Goal: Transaction & Acquisition: Purchase product/service

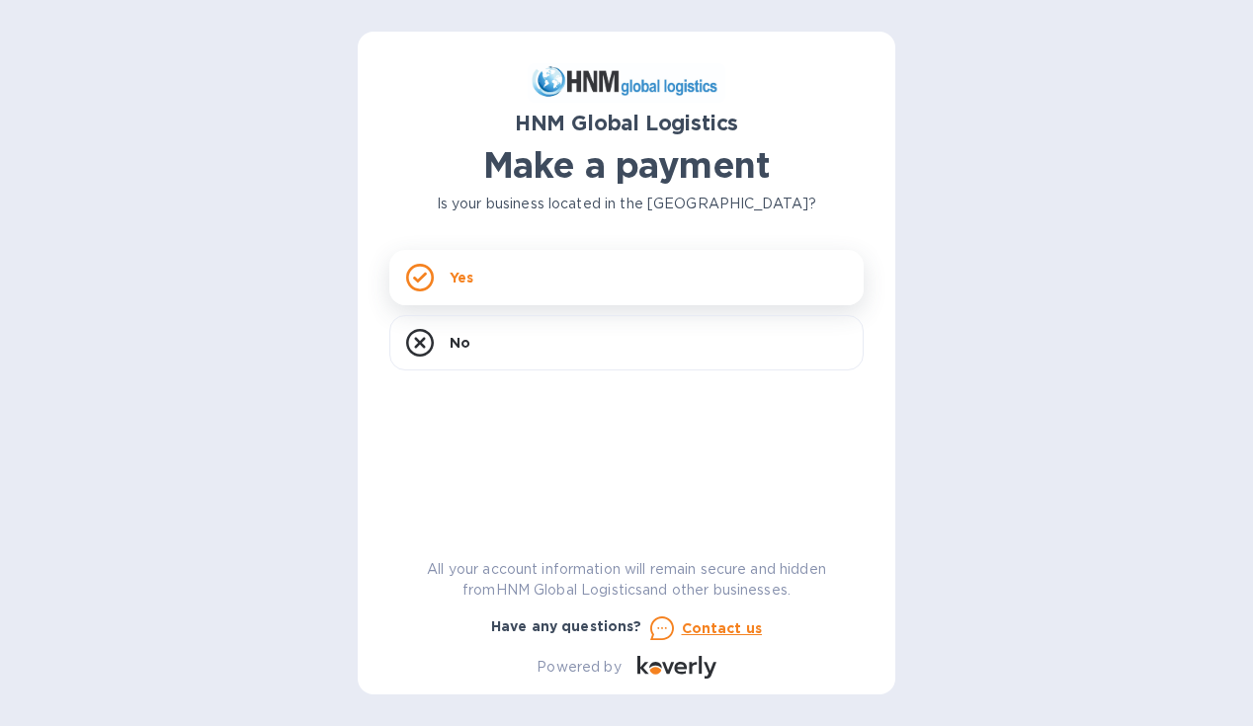
click at [530, 290] on div "Yes" at bounding box center [626, 277] width 474 height 55
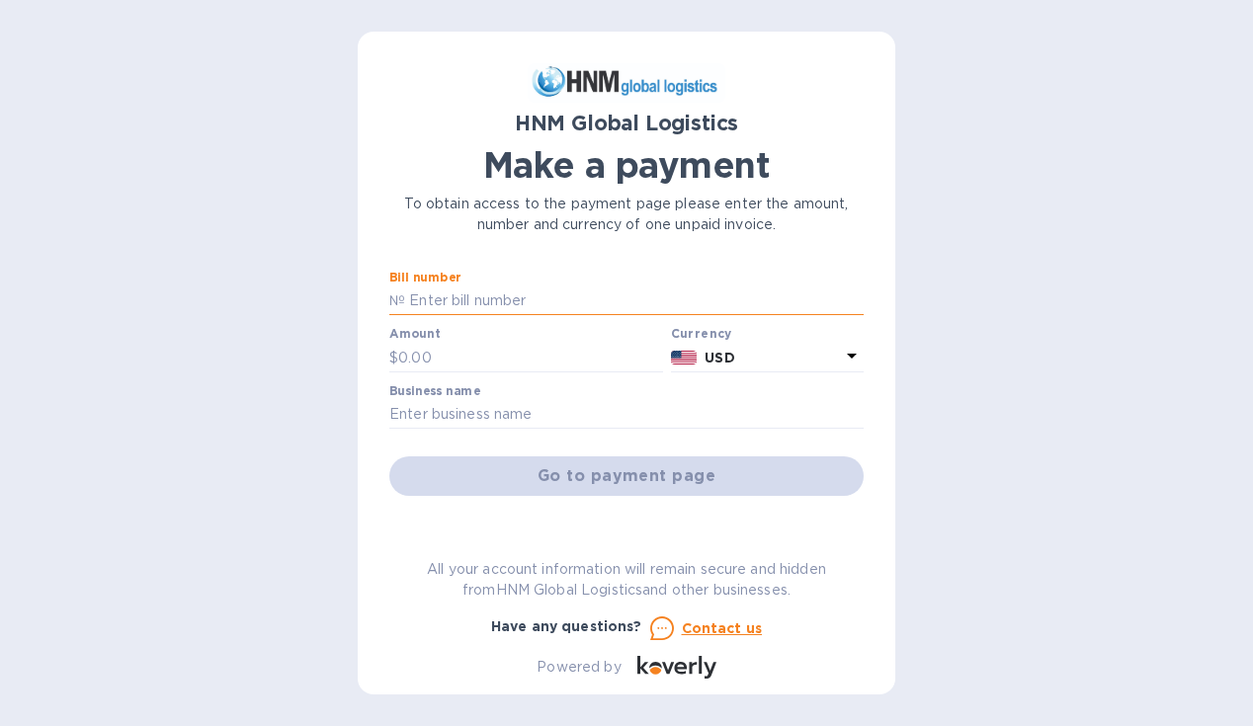
click at [469, 301] on input "text" at bounding box center [634, 302] width 458 height 30
paste input "SORL100054597"
type input "SORL100054597"
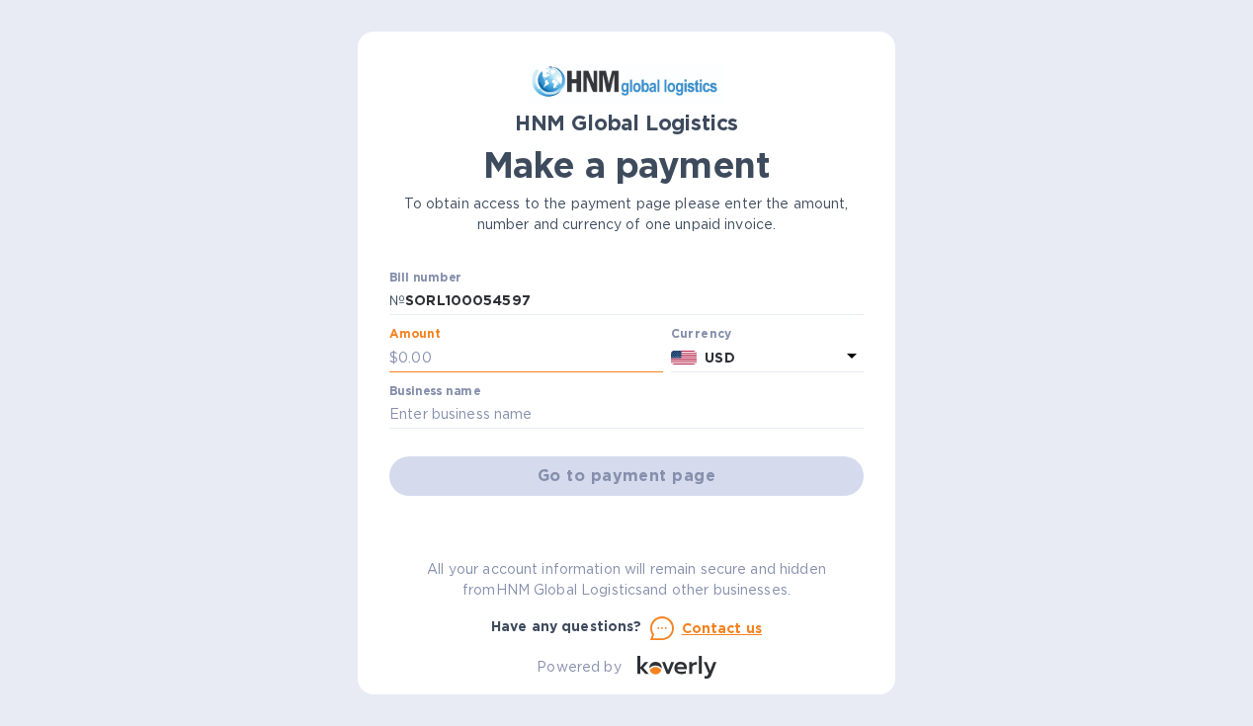
click at [457, 352] on input "text" at bounding box center [530, 358] width 265 height 30
type input "2,500"
click at [486, 414] on input "text" at bounding box center [626, 415] width 474 height 30
type input "Tennis Social"
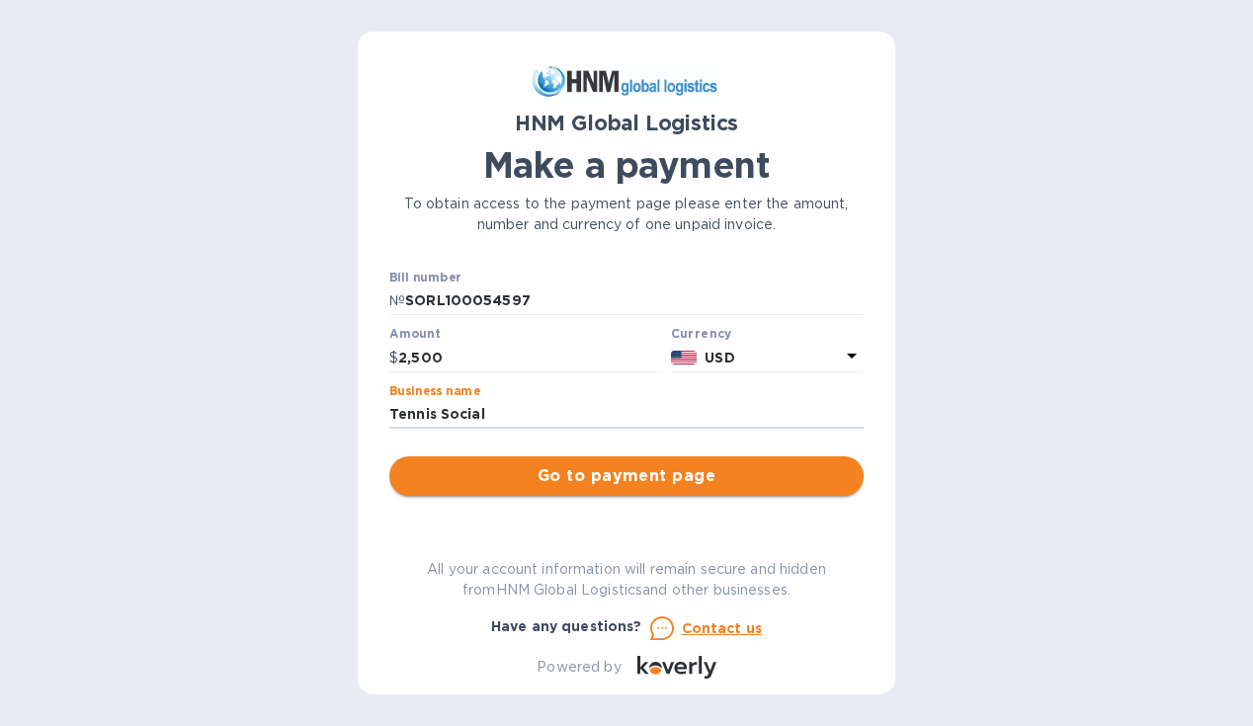
click at [675, 478] on span "Go to payment page" at bounding box center [626, 476] width 443 height 24
